Goal: Task Accomplishment & Management: Manage account settings

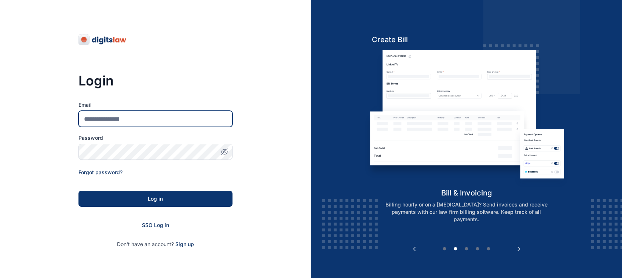
type input "**********"
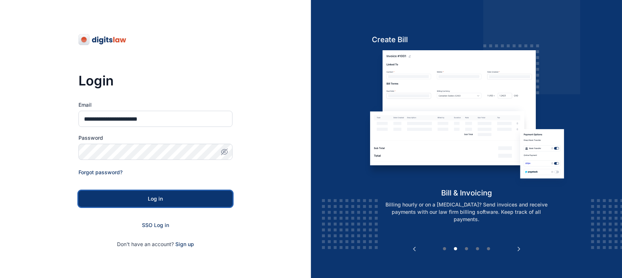
click at [136, 198] on div "Log in" at bounding box center [155, 198] width 130 height 7
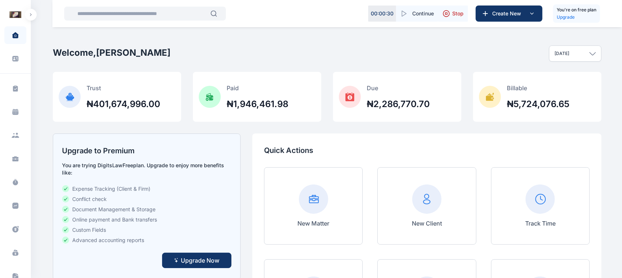
click at [26, 18] on button "button" at bounding box center [31, 15] width 12 height 12
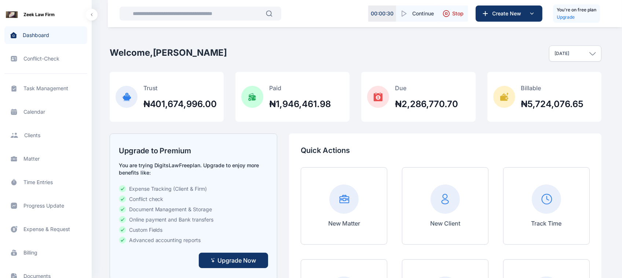
scroll to position [209, 0]
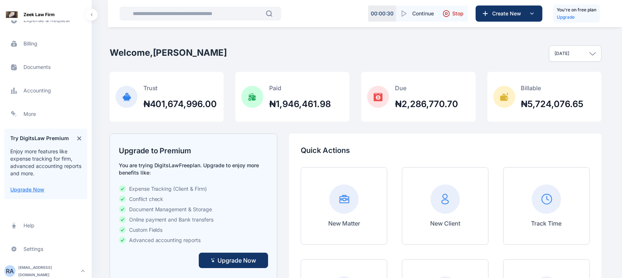
click at [39, 272] on div "roselineaguda2@gmail.com" at bounding box center [48, 270] width 60 height 15
click at [117, 273] on span "Log out" at bounding box center [123, 269] width 18 height 7
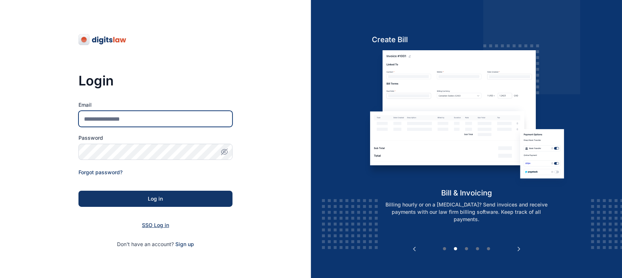
type input "**********"
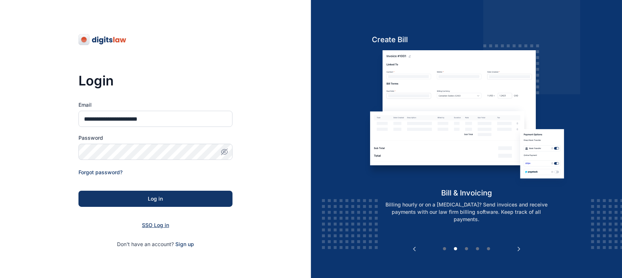
click at [149, 228] on span "SSO Log in" at bounding box center [155, 225] width 27 height 6
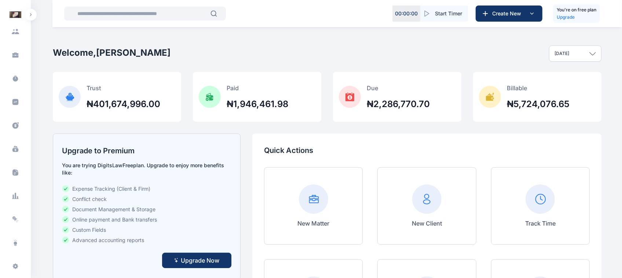
scroll to position [121, 0]
click at [16, 270] on div "R A" at bounding box center [16, 269] width 12 height 9
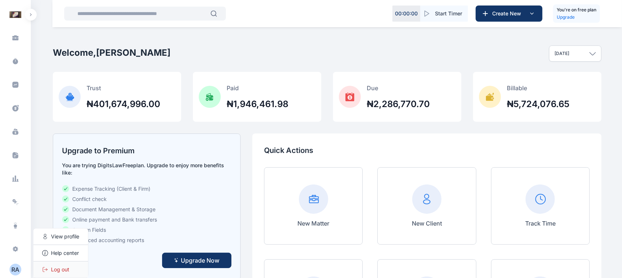
click at [69, 266] on span "Log out" at bounding box center [60, 269] width 18 height 7
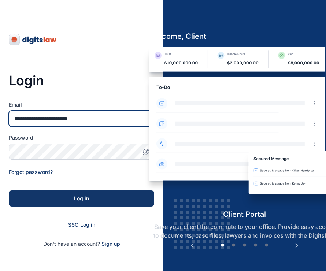
click at [119, 118] on input "**********" at bounding box center [81, 119] width 145 height 16
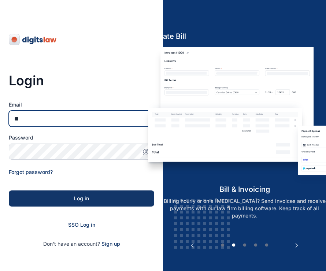
type input "*"
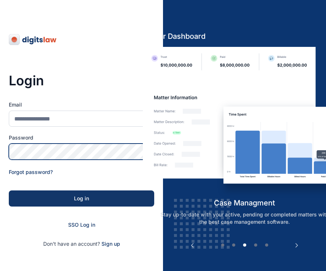
click at [37, 151] on div "Password" at bounding box center [81, 147] width 145 height 26
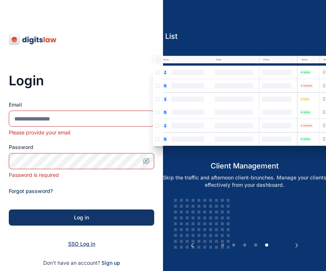
click at [85, 244] on span "SSO Log in" at bounding box center [81, 244] width 27 height 6
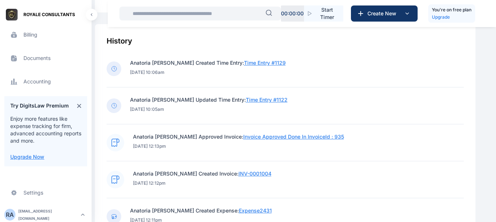
scroll to position [807, 0]
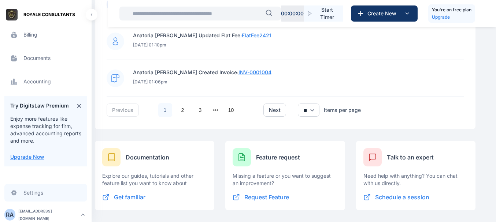
click at [23, 197] on link "Settings settings settings" at bounding box center [45, 193] width 83 height 18
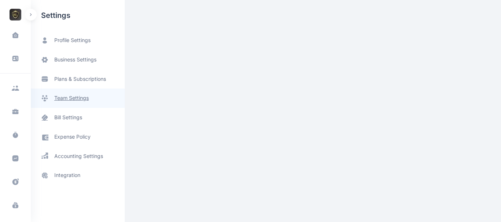
click at [75, 104] on link "team settings" at bounding box center [78, 98] width 94 height 19
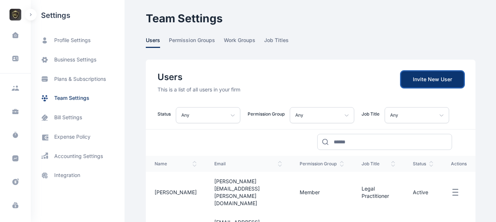
click at [414, 80] on link "Invite New User" at bounding box center [432, 79] width 63 height 16
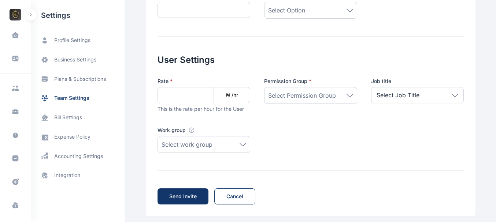
scroll to position [284, 0]
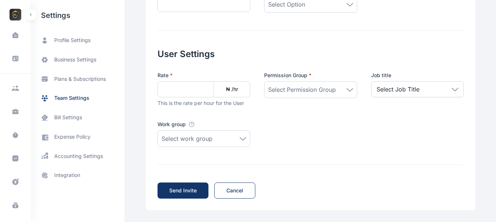
click at [237, 141] on div "Select work group" at bounding box center [204, 138] width 85 height 9
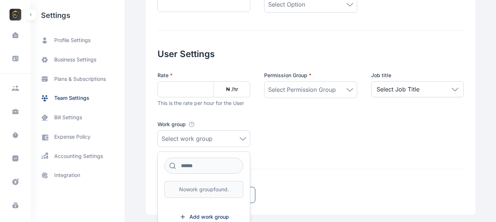
scroll to position [0, 0]
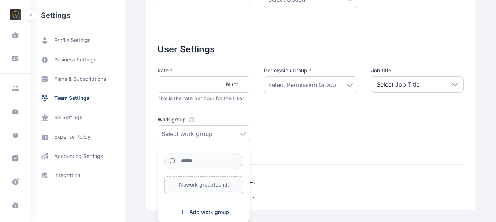
click at [235, 132] on div "Select work group" at bounding box center [204, 134] width 85 height 9
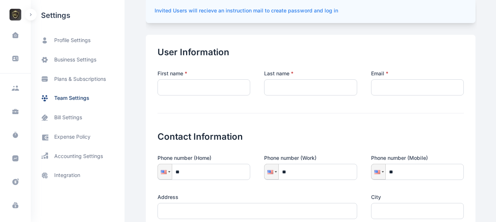
scroll to position [0, 0]
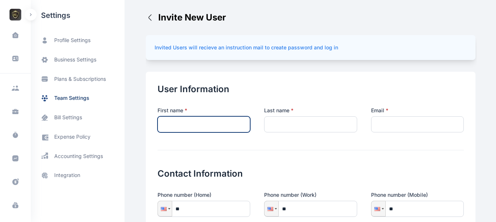
click at [191, 126] on input "text" at bounding box center [204, 125] width 93 height 16
type input "********"
drag, startPoint x: 246, startPoint y: 135, endPoint x: 276, endPoint y: 132, distance: 30.2
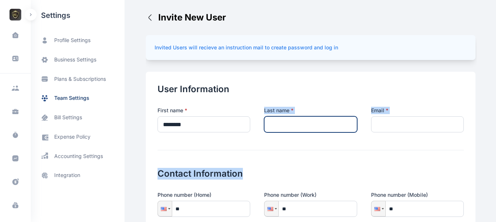
click at [276, 132] on input "text" at bounding box center [310, 125] width 93 height 16
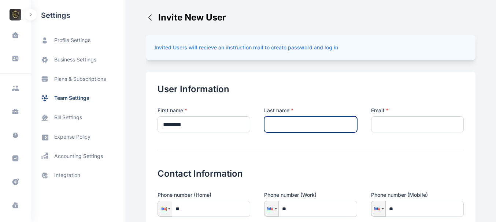
type input "*****"
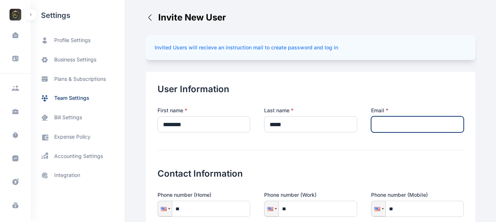
click at [373, 129] on input "email" at bounding box center [417, 125] width 93 height 16
type input "**********"
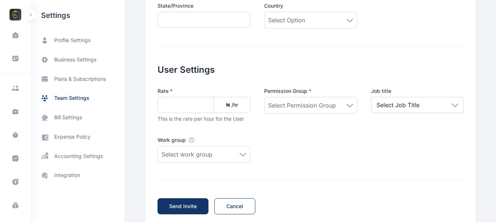
scroll to position [275, 0]
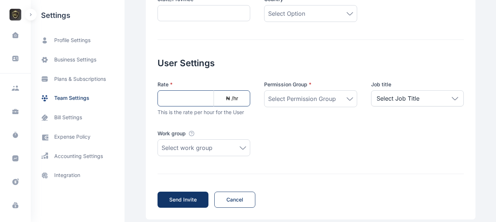
click at [203, 94] on input at bounding box center [204, 99] width 93 height 16
type input "*******"
click at [281, 107] on div "Select Permission Group" at bounding box center [310, 99] width 93 height 17
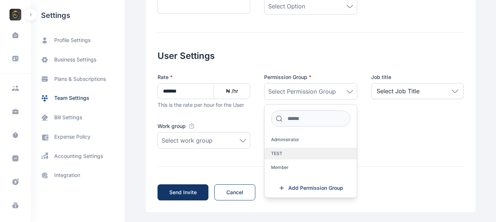
scroll to position [284, 0]
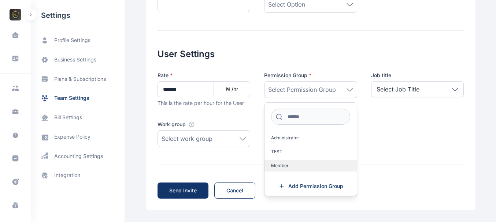
click at [273, 162] on label "Member" at bounding box center [311, 166] width 92 height 12
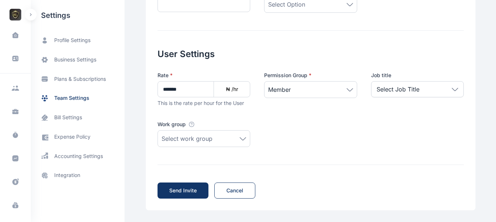
click at [415, 90] on p "Select Job Title" at bounding box center [398, 89] width 43 height 9
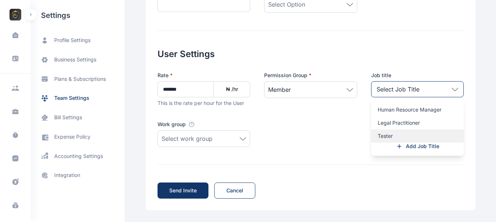
click at [394, 132] on div "Tester" at bounding box center [417, 136] width 93 height 13
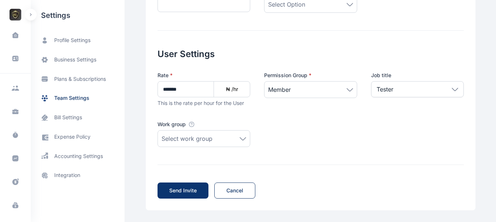
click at [173, 192] on span "Send Invite" at bounding box center [182, 190] width 27 height 7
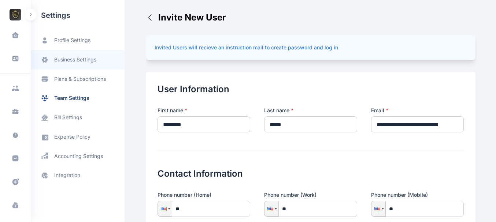
click at [77, 61] on span "business settings" at bounding box center [75, 60] width 42 height 8
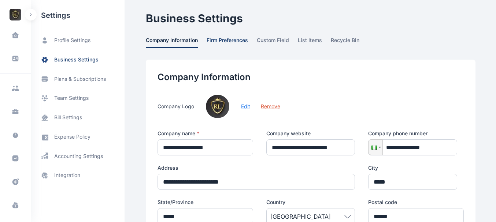
click at [233, 45] on link "firm preferences" at bounding box center [227, 42] width 41 height 11
